Goal: Task Accomplishment & Management: Use online tool/utility

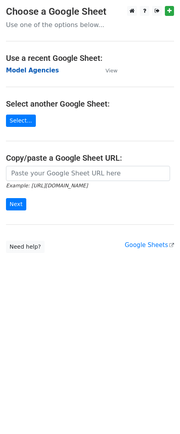
click at [48, 68] on strong "Model Agencies" at bounding box center [32, 70] width 53 height 7
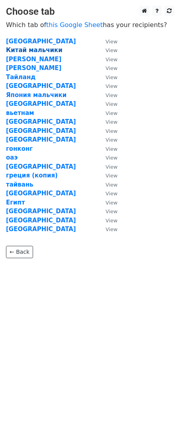
click at [29, 52] on strong "Китай мальчики" at bounding box center [34, 50] width 56 height 7
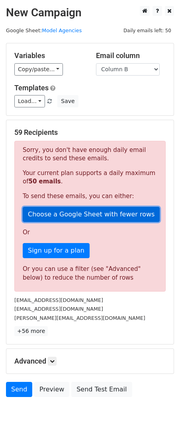
click at [79, 220] on link "Choose a Google Sheet with fewer rows" at bounding box center [91, 214] width 137 height 15
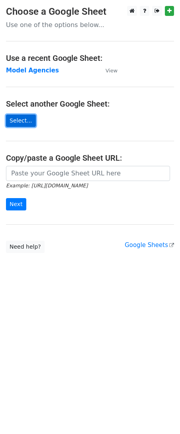
click at [30, 126] on link "Select..." at bounding box center [21, 121] width 30 height 12
click at [51, 71] on strong "Model Agencies" at bounding box center [32, 70] width 53 height 7
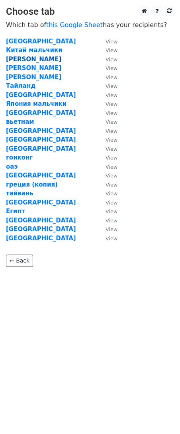
click at [33, 60] on strong "илья китай" at bounding box center [33, 59] width 55 height 7
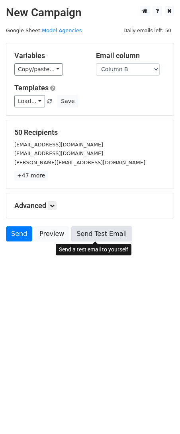
click at [89, 234] on link "Send Test Email" at bounding box center [101, 233] width 60 height 15
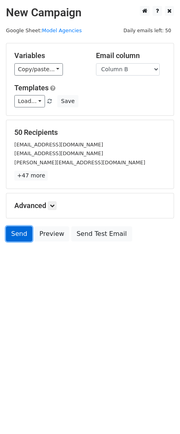
click at [21, 233] on link "Send" at bounding box center [19, 233] width 26 height 15
